Goal: Task Accomplishment & Management: Complete application form

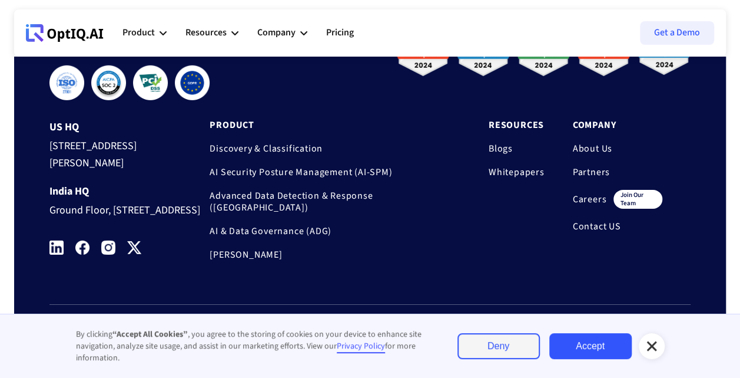
scroll to position [4050, 0]
click at [588, 193] on link "Careers" at bounding box center [590, 199] width 34 height 12
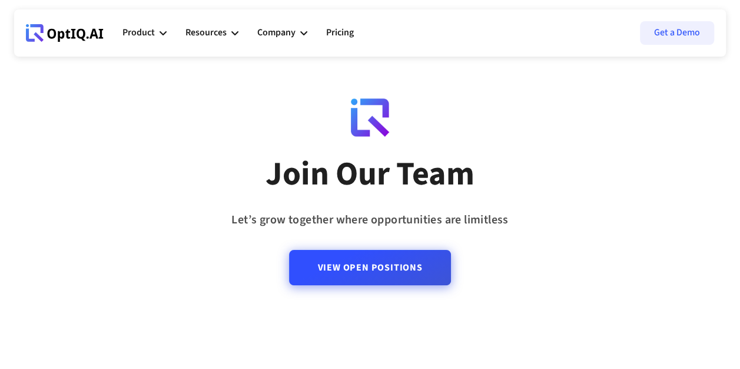
click at [369, 273] on link "View Open Positions" at bounding box center [369, 267] width 161 height 35
click at [380, 271] on link "View Open Positions" at bounding box center [369, 267] width 161 height 35
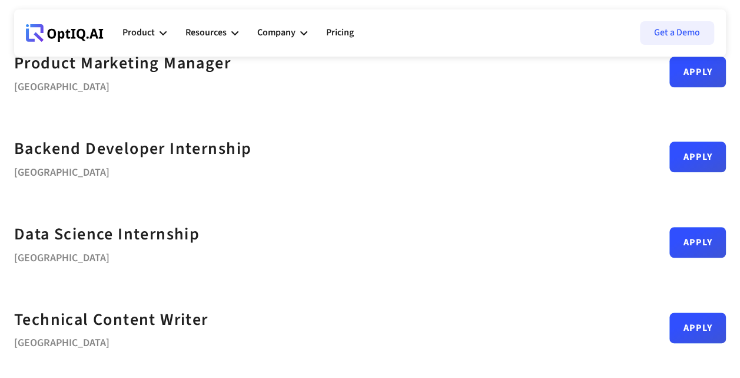
scroll to position [535, 0]
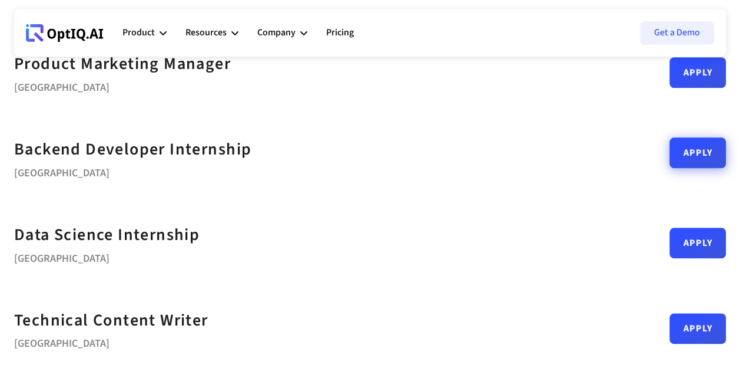
click at [688, 153] on link "Apply" at bounding box center [698, 152] width 57 height 31
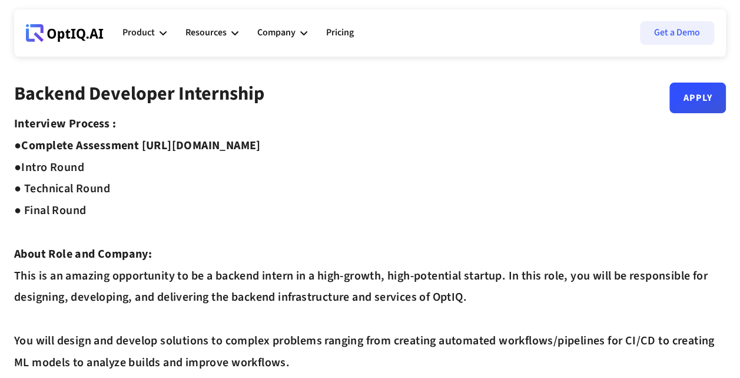
drag, startPoint x: 351, startPoint y: 144, endPoint x: 145, endPoint y: 145, distance: 206.2
click at [145, 145] on strong "Complete Assessment [URL][DOMAIN_NAME] ●" at bounding box center [137, 156] width 247 height 38
copy strong "[URL][DOMAIN_NAME]"
click at [707, 95] on link "Apply" at bounding box center [698, 93] width 57 height 31
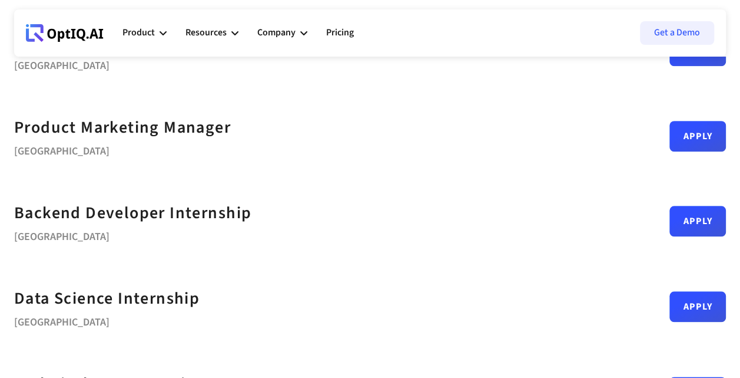
scroll to position [472, 0]
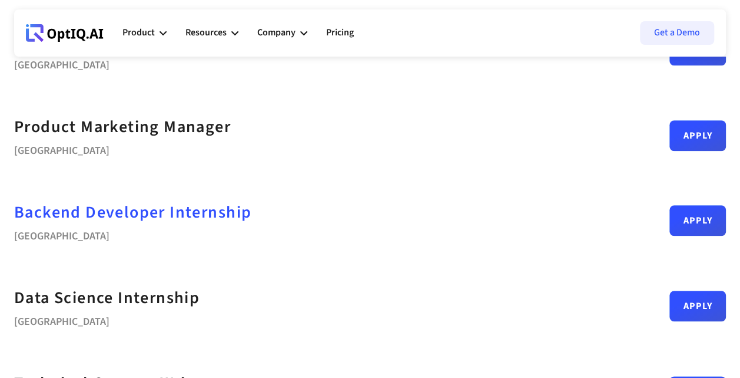
click at [174, 218] on strong "Backend Developer Internship" at bounding box center [132, 212] width 237 height 24
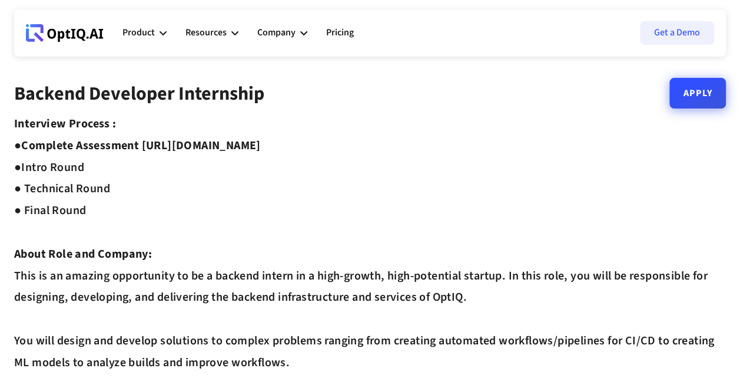
click at [715, 105] on link "Apply" at bounding box center [698, 93] width 57 height 31
